Goal: Task Accomplishment & Management: Manage account settings

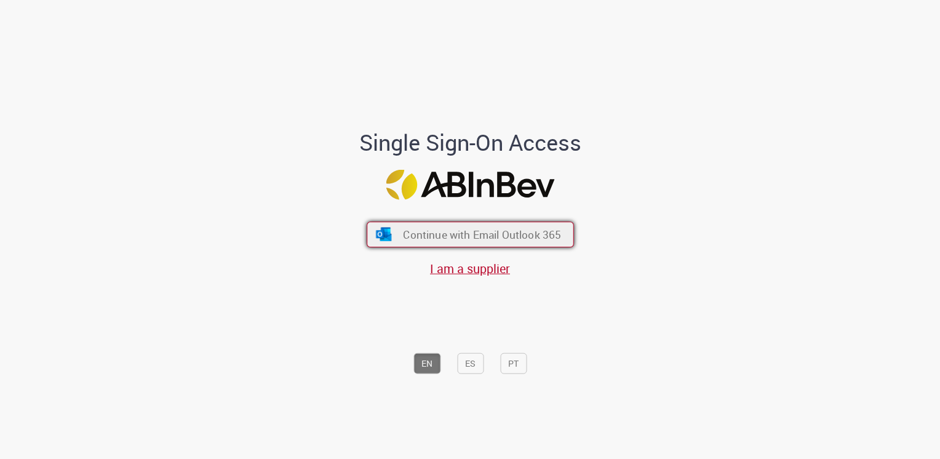
click at [541, 239] on span "Continue with Email Outlook 365" at bounding box center [482, 234] width 158 height 14
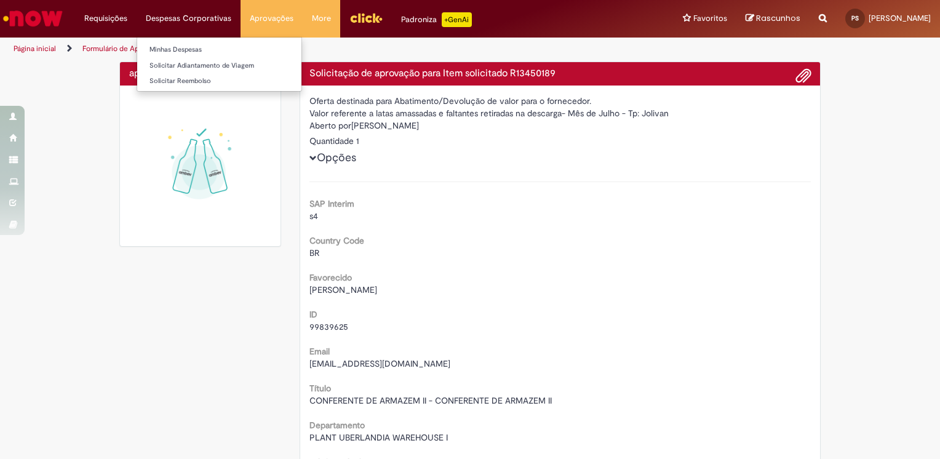
click at [137, 18] on li "Despesas Corporativas Minhas Despesas Solicitar Adiantamento de Viagem Solicita…" at bounding box center [106, 18] width 62 height 37
click at [178, 49] on link "Minhas Despesas" at bounding box center [219, 50] width 164 height 14
